Goal: Check status: Check status

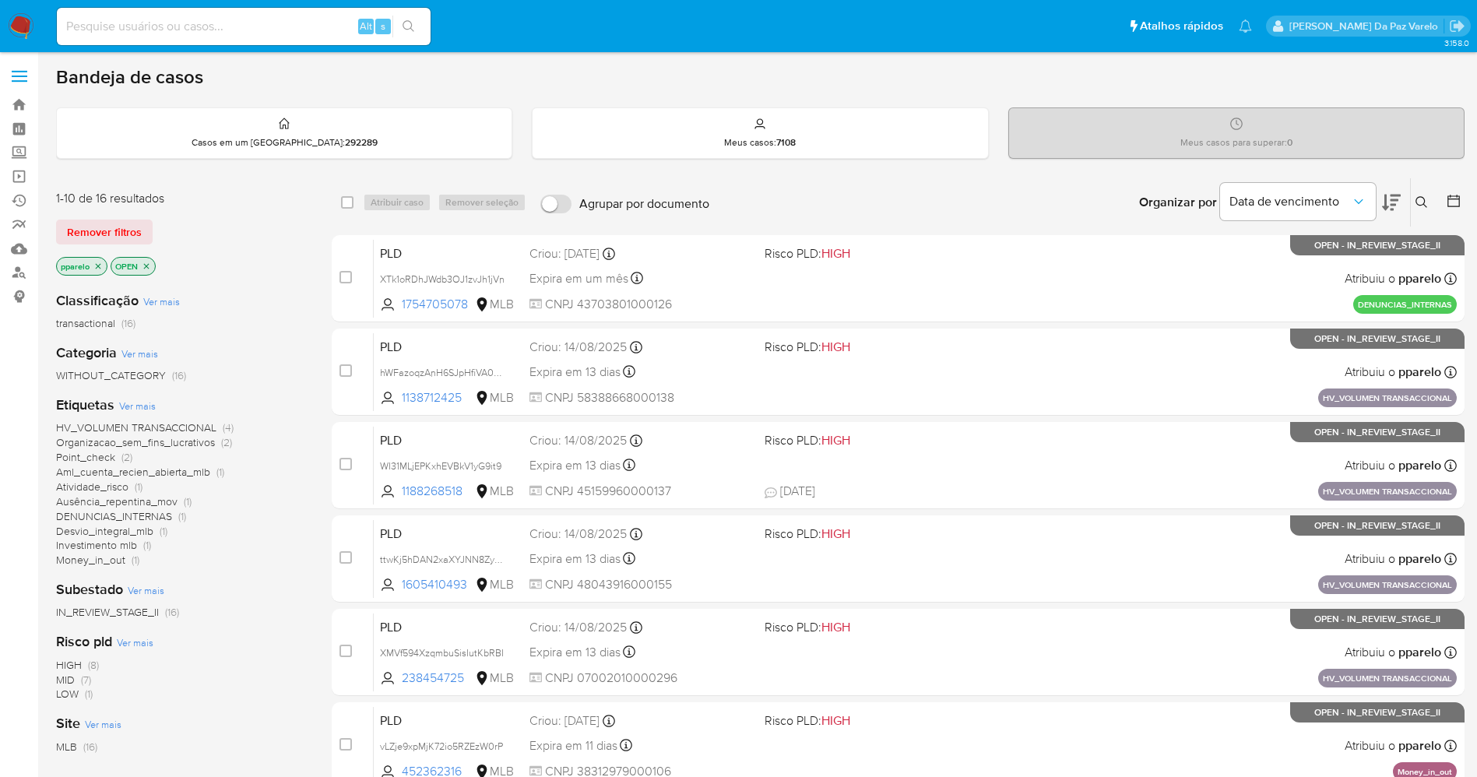
click at [185, 33] on input at bounding box center [244, 26] width 374 height 20
paste input "35aejX53WD0WWRQGOSAwYqdR"
type input "35aejX53WD0WWRQGOSAwYqdR"
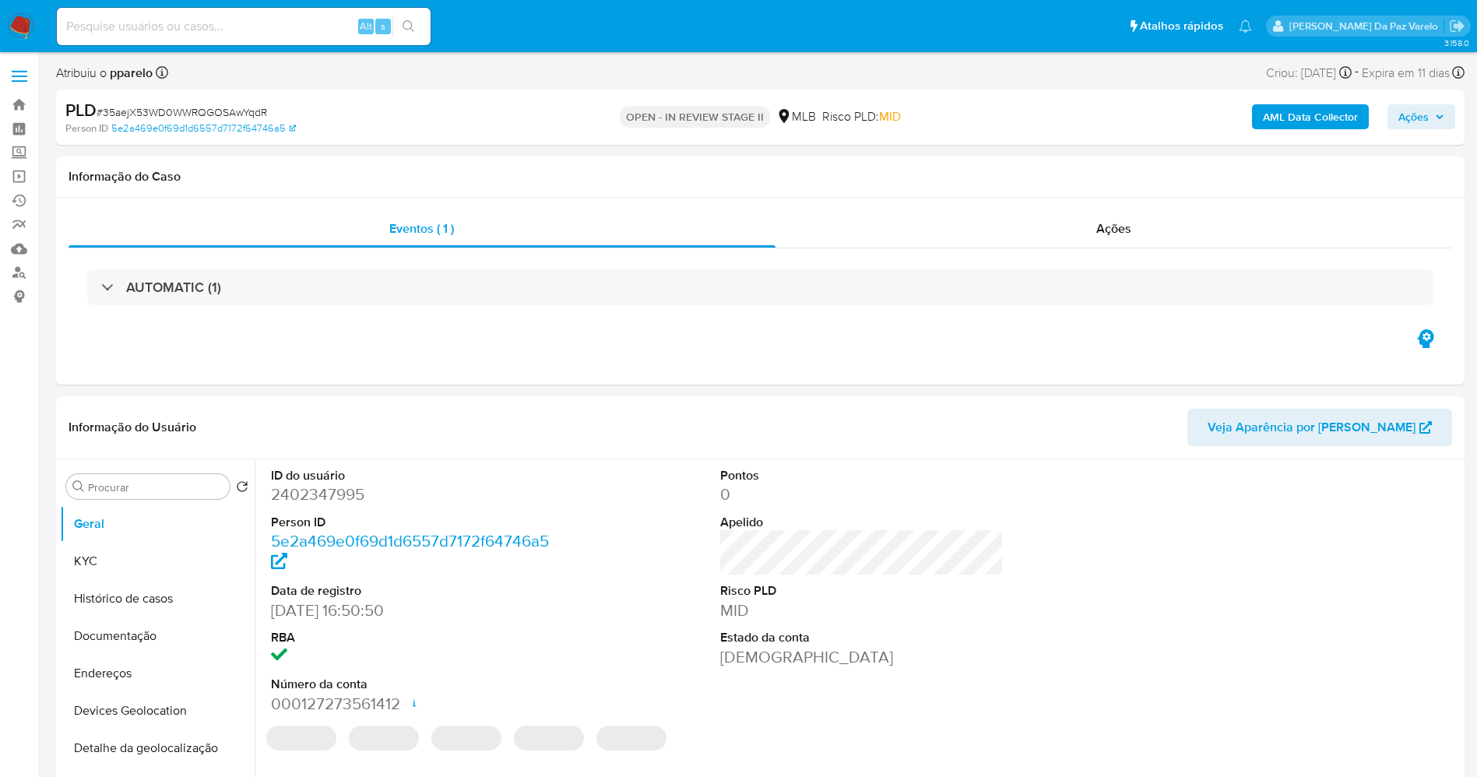
select select "10"
click at [427, 745] on icon at bounding box center [426, 747] width 12 height 12
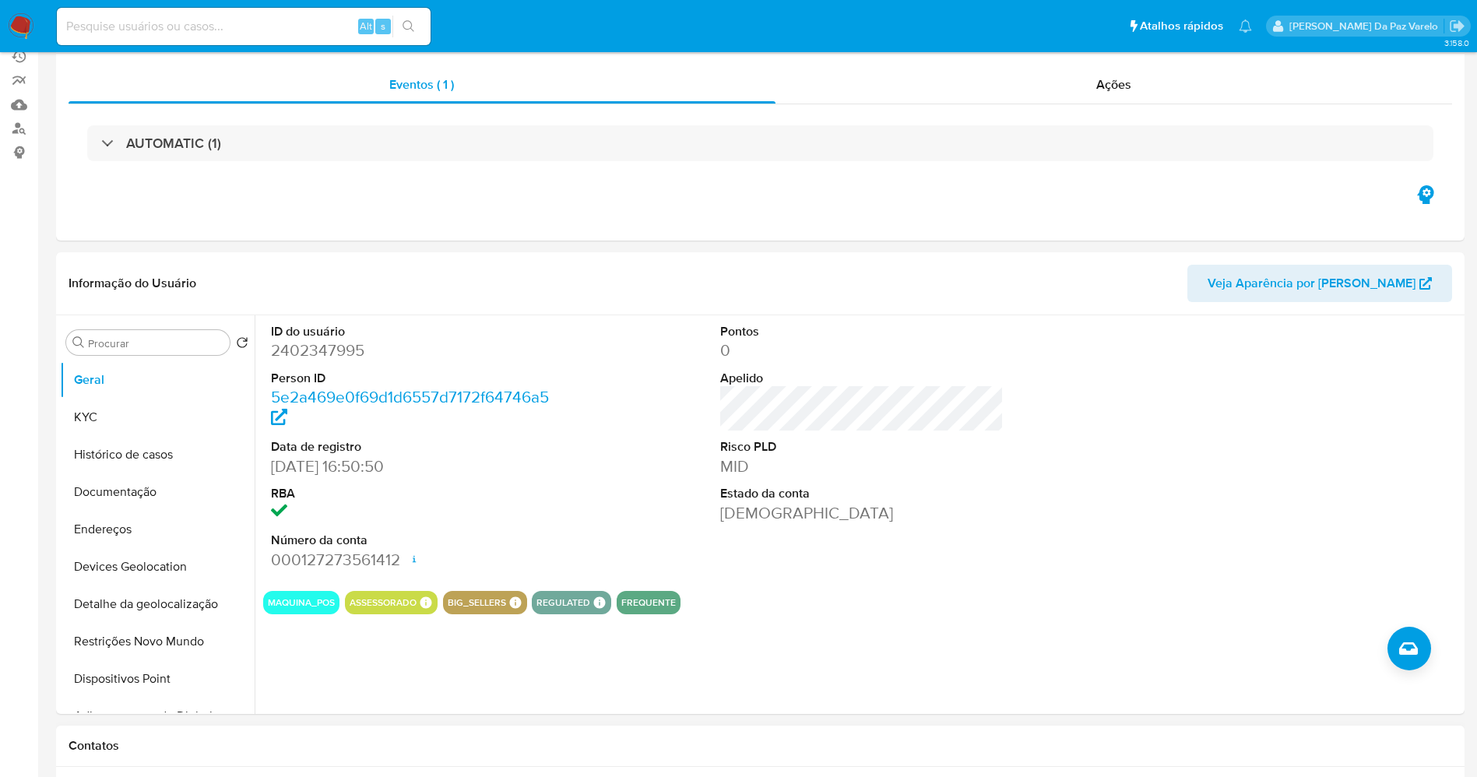
scroll to position [234, 0]
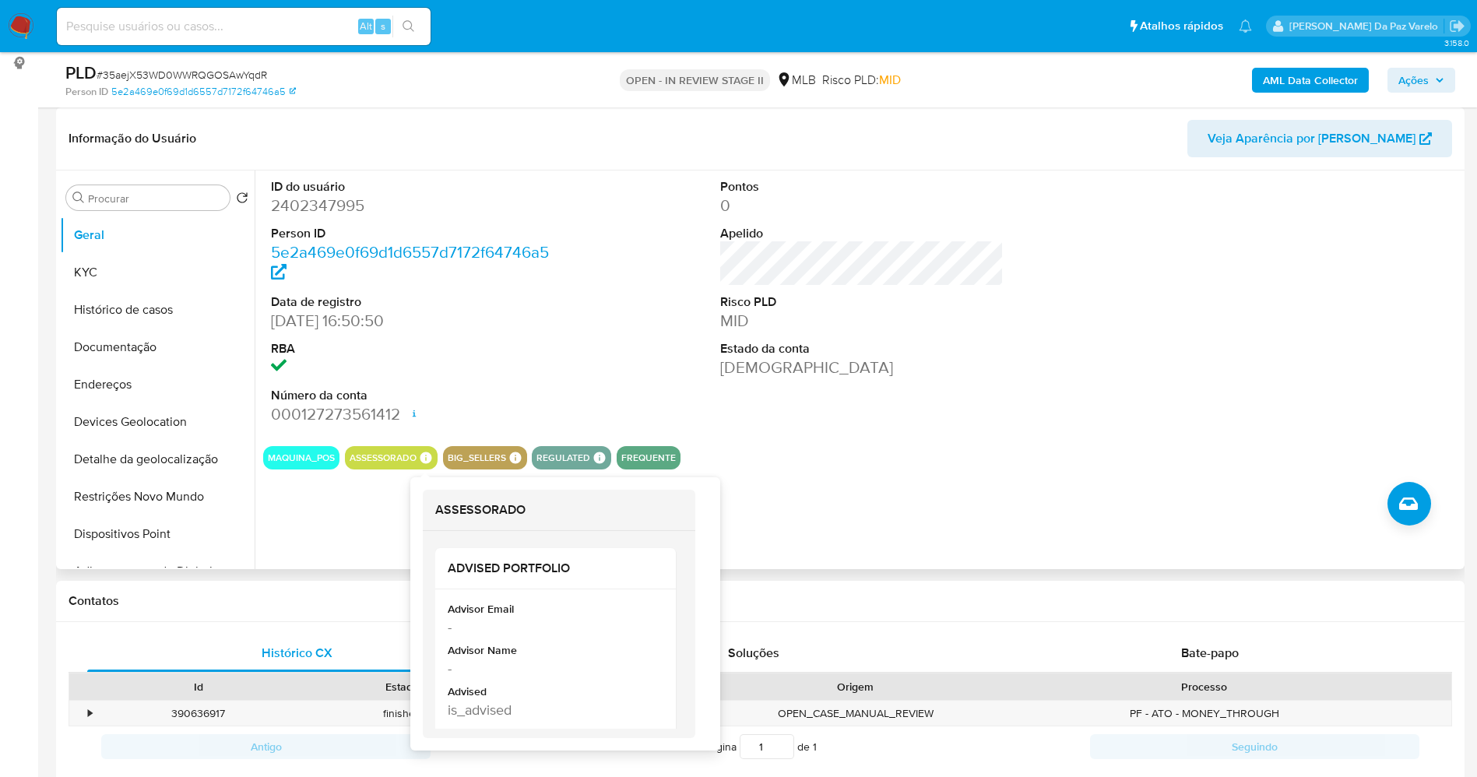
click at [426, 457] on icon at bounding box center [426, 458] width 14 height 14
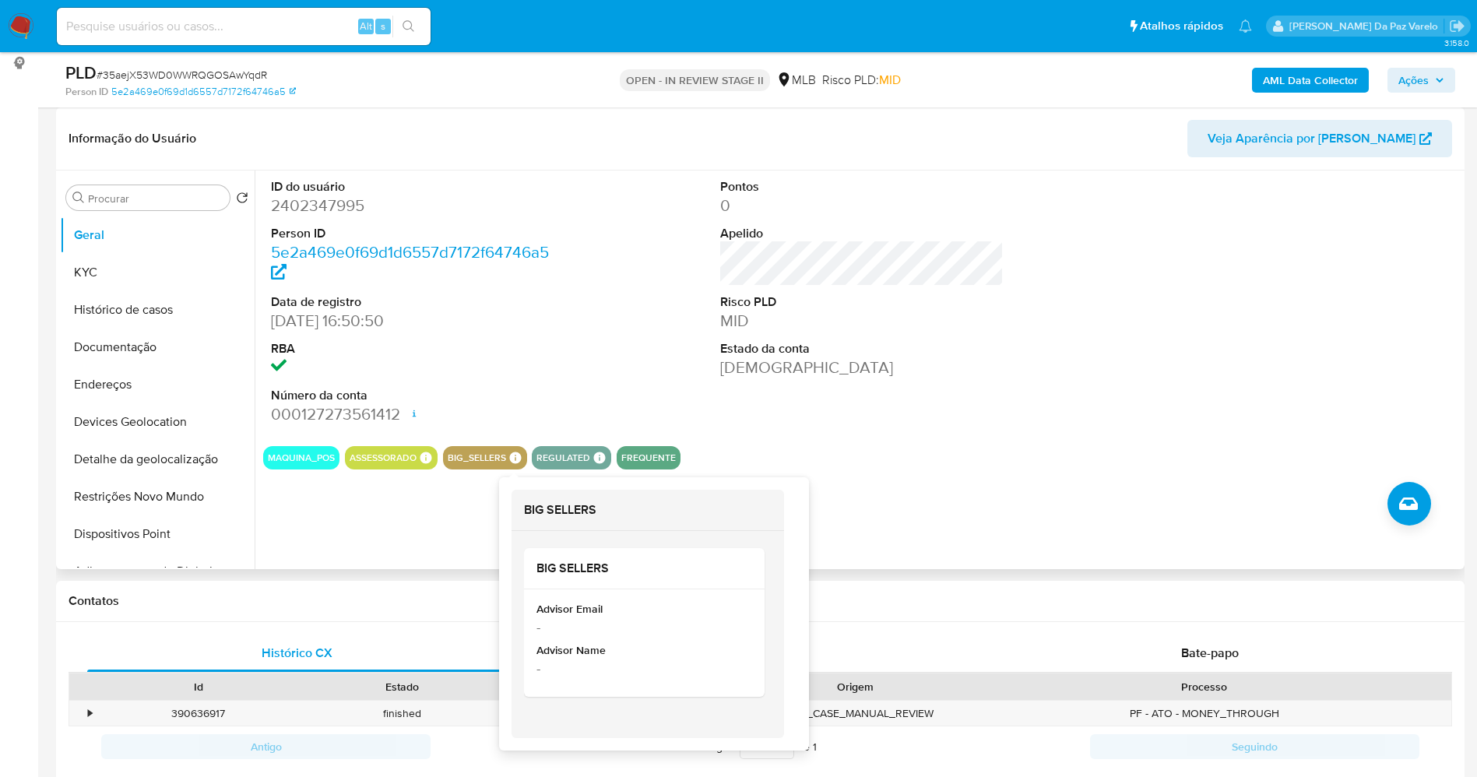
click at [512, 455] on icon at bounding box center [515, 458] width 12 height 12
click at [515, 455] on icon at bounding box center [515, 458] width 14 height 14
click at [589, 359] on div "ID do usuário 2402347995 Person ID 5e2a469e0f69d1d6557d7172f64746a5 Data de reg…" at bounding box center [862, 302] width 1198 height 263
